Goal: Information Seeking & Learning: Learn about a topic

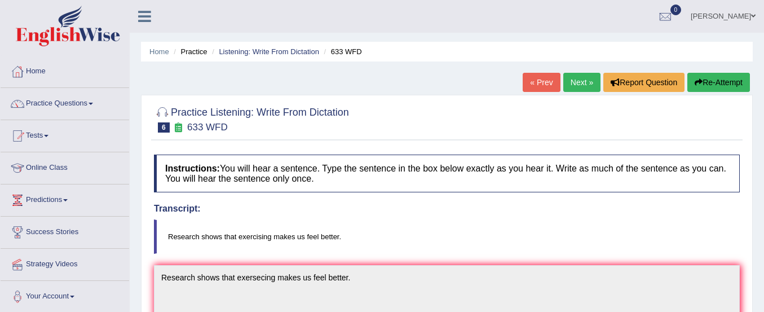
click at [55, 106] on link "Practice Questions" at bounding box center [65, 102] width 129 height 28
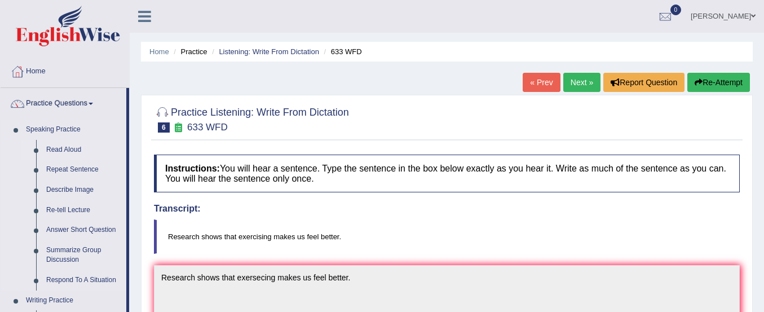
click at [61, 155] on link "Read Aloud" at bounding box center [83, 150] width 85 height 20
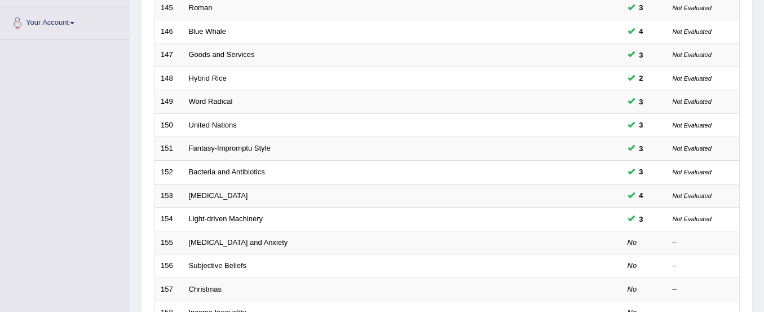
scroll to position [435, 0]
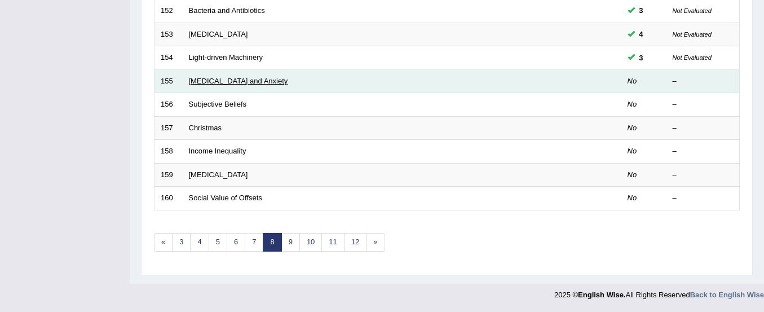
click at [244, 78] on link "Depression and Anxiety" at bounding box center [238, 81] width 99 height 8
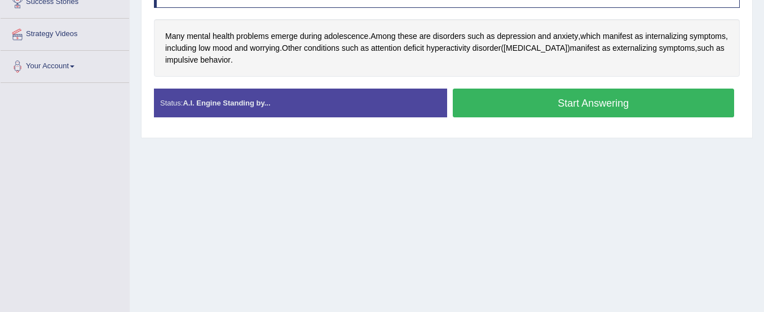
scroll to position [221, 0]
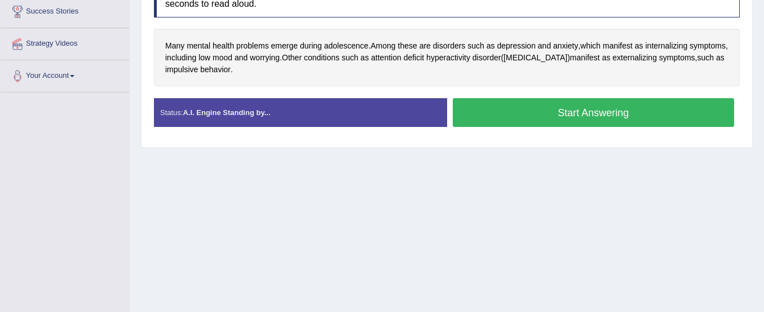
click at [503, 114] on button "Start Answering" at bounding box center [594, 112] width 282 height 29
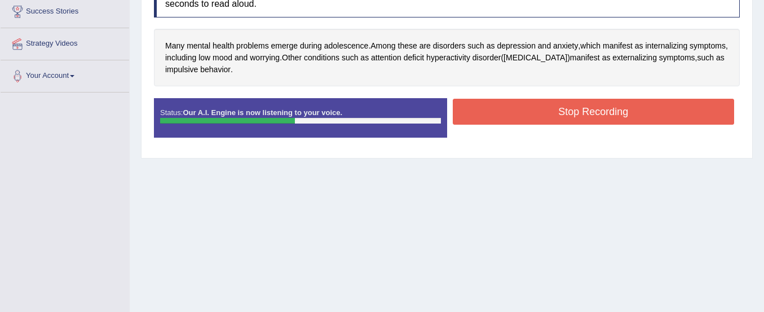
click at [503, 114] on button "Stop Recording" at bounding box center [594, 112] width 282 height 26
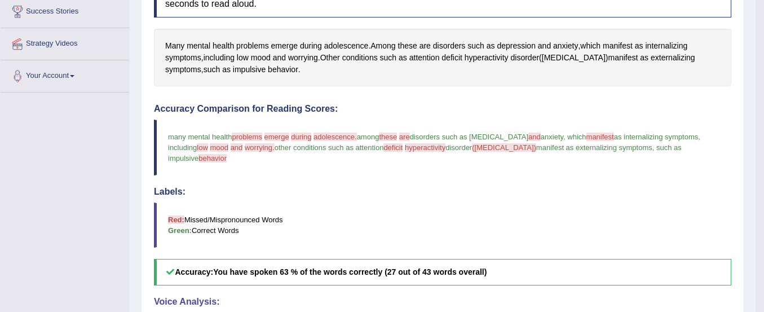
scroll to position [447, 0]
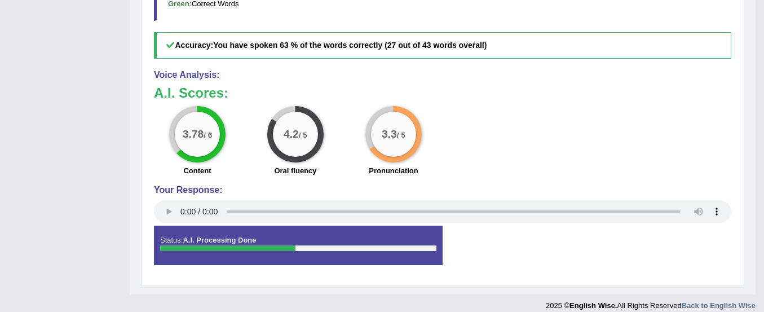
click at [510, 114] on div "3.78 / 6 Content 4.2 / 5 Oral fluency 3.3 / 5 Pronunciation" at bounding box center [442, 142] width 589 height 73
